Goal: Task Accomplishment & Management: Manage account settings

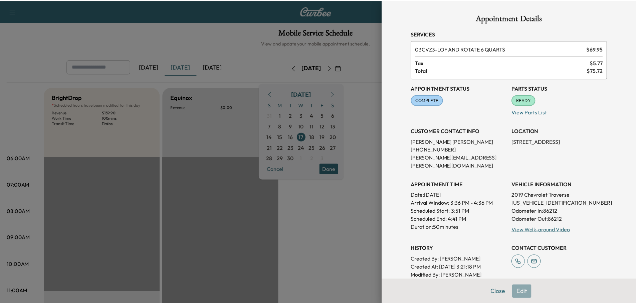
scroll to position [267, 0]
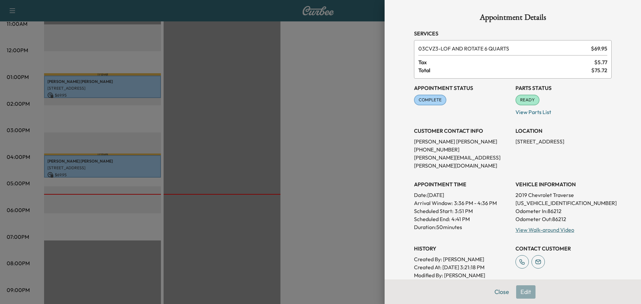
click at [267, 101] on div at bounding box center [320, 152] width 641 height 304
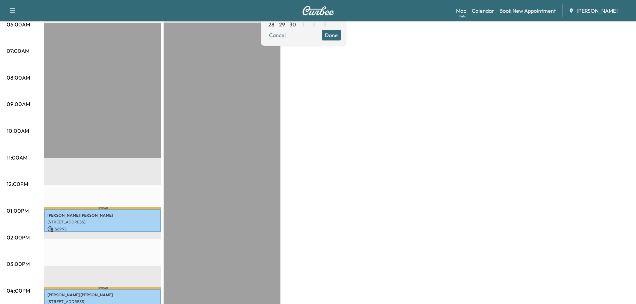
scroll to position [0, 0]
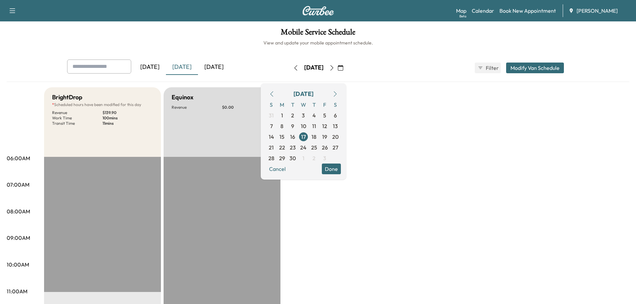
click at [224, 67] on div "[DATE]" at bounding box center [214, 66] width 32 height 15
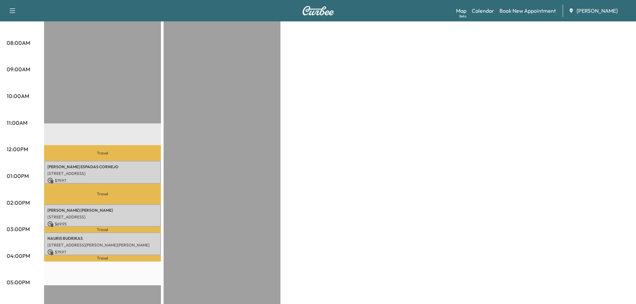
scroll to position [200, 0]
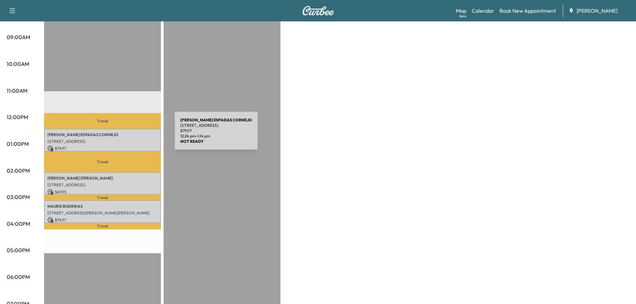
click at [125, 134] on p "[PERSON_NAME]" at bounding box center [102, 134] width 110 height 5
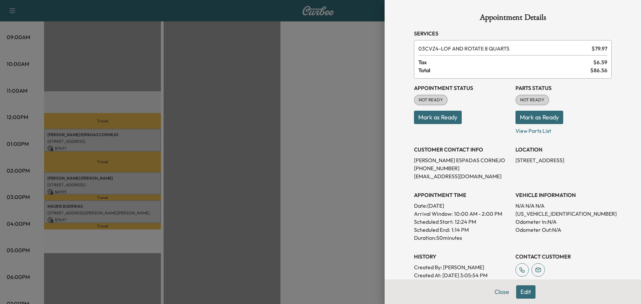
click at [536, 214] on p "[US_VEHICLE_IDENTIFICATION_NUMBER]" at bounding box center [564, 213] width 96 height 8
copy p "[US_VEHICLE_IDENTIFICATION_NUMBER]"
click at [197, 171] on div at bounding box center [320, 152] width 641 height 304
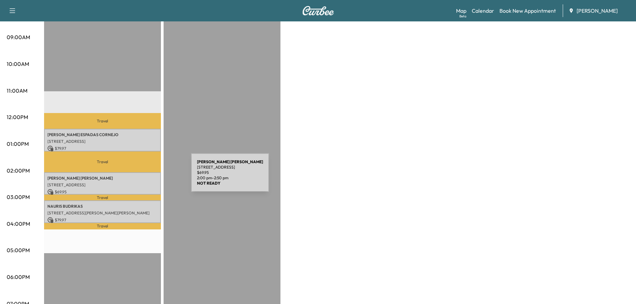
click at [141, 176] on p "[PERSON_NAME]" at bounding box center [102, 177] width 110 height 5
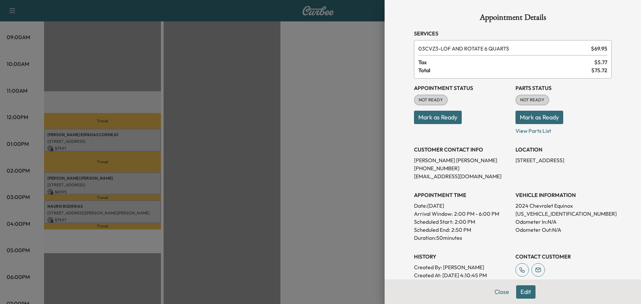
drag, startPoint x: 174, startPoint y: 190, endPoint x: 161, endPoint y: 190, distance: 13.0
click at [169, 190] on div at bounding box center [320, 152] width 641 height 304
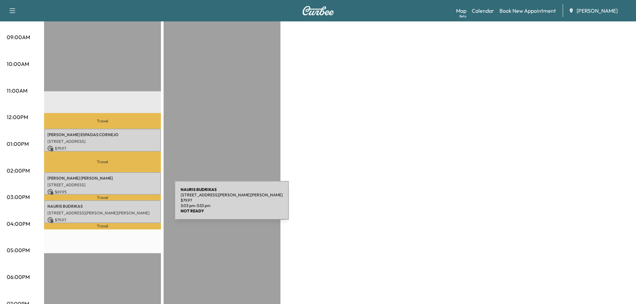
click at [125, 204] on p "NAURIS BUDRIKAS" at bounding box center [102, 205] width 110 height 5
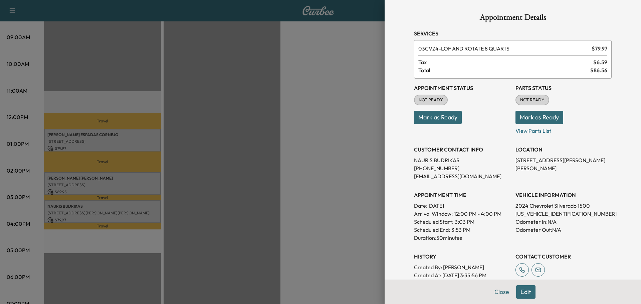
click at [345, 193] on div at bounding box center [320, 152] width 641 height 304
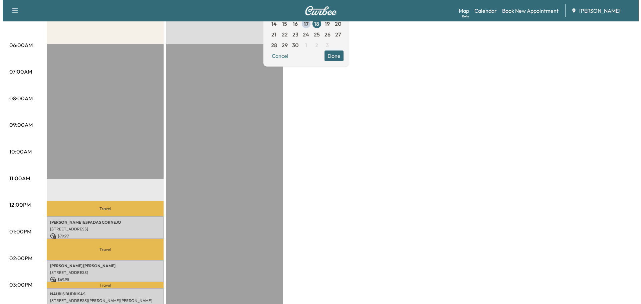
scroll to position [134, 0]
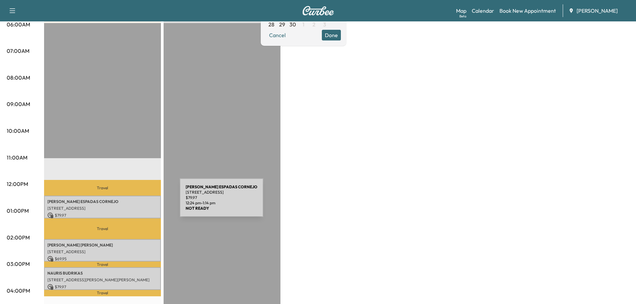
click at [130, 201] on p "[PERSON_NAME]" at bounding box center [102, 201] width 110 height 5
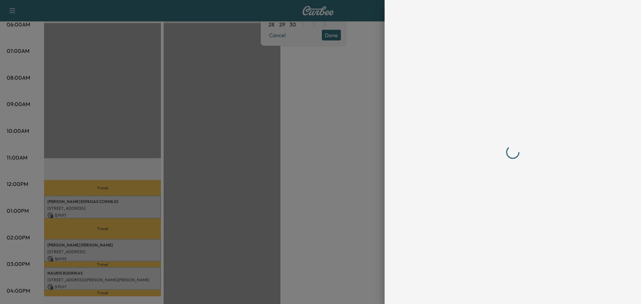
scroll to position [0, 0]
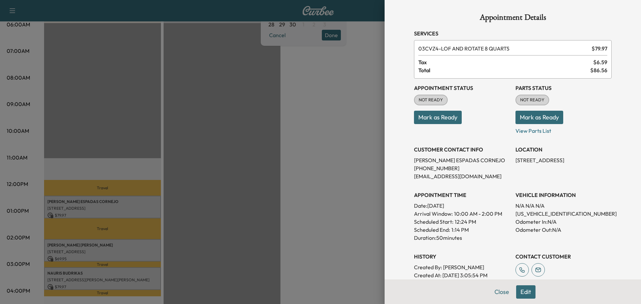
drag, startPoint x: 198, startPoint y: 110, endPoint x: 200, endPoint y: 113, distance: 3.4
click at [198, 111] on div at bounding box center [320, 152] width 641 height 304
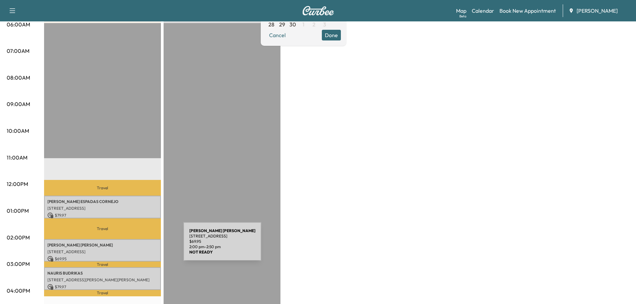
click at [134, 245] on div "[PERSON_NAME] [STREET_ADDRESS] $ 69.95 2:00 pm - 2:50 pm" at bounding box center [102, 250] width 117 height 22
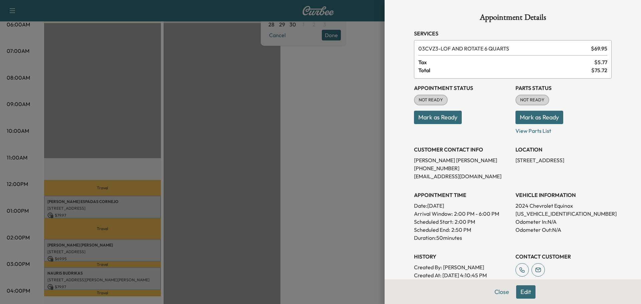
click at [550, 214] on p "[US_VEHICLE_IDENTIFICATION_NUMBER]" at bounding box center [564, 213] width 96 height 8
copy p "[US_VEHICLE_IDENTIFICATION_NUMBER]"
click at [228, 172] on div at bounding box center [320, 152] width 641 height 304
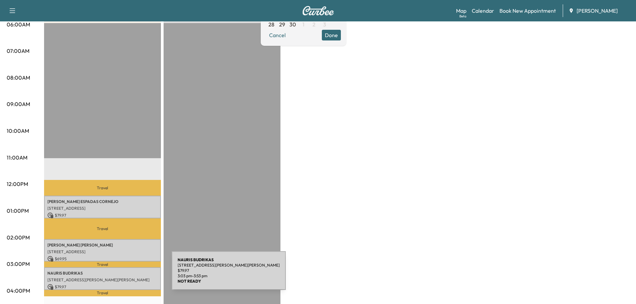
click at [122, 277] on p "[STREET_ADDRESS][PERSON_NAME][PERSON_NAME]" at bounding box center [102, 279] width 110 height 5
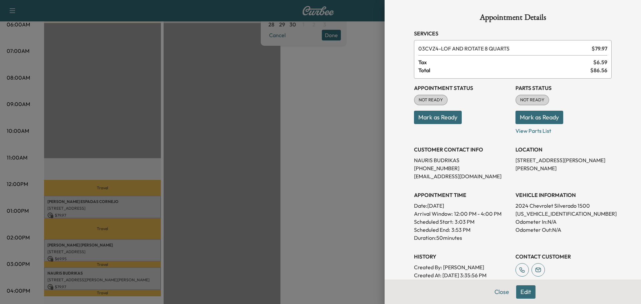
click at [545, 215] on p "[US_VEHICLE_IDENTIFICATION_NUMBER]" at bounding box center [564, 213] width 96 height 8
copy p "[US_VEHICLE_IDENTIFICATION_NUMBER]"
